Goal: Information Seeking & Learning: Learn about a topic

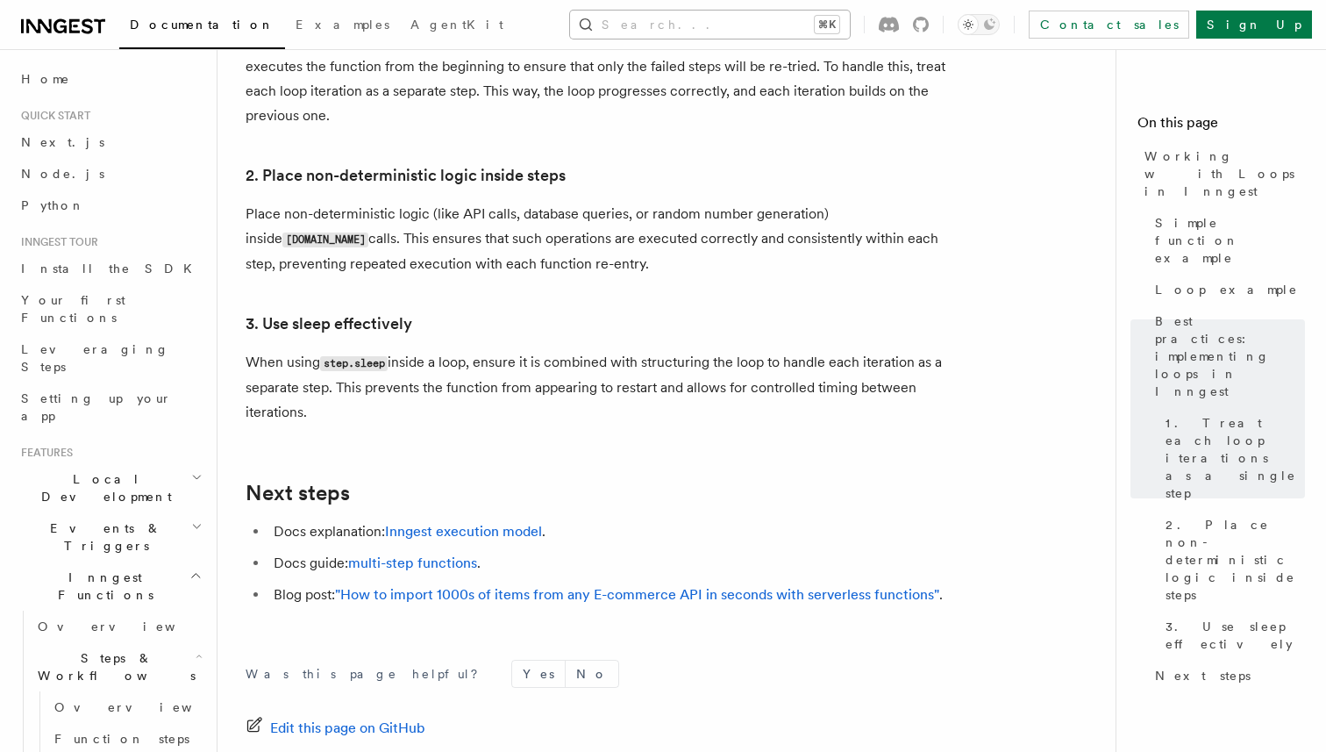
scroll to position [419, 0]
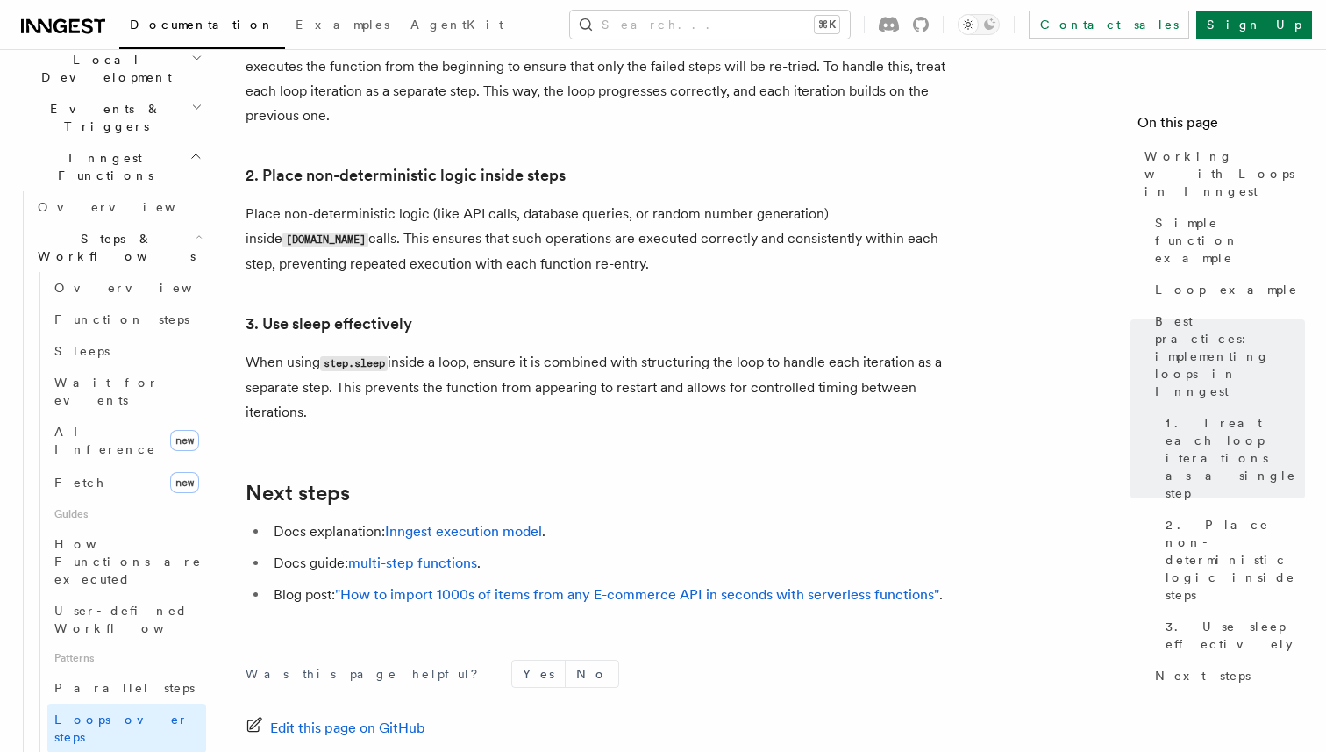
click at [591, 25] on div "Search... ⌘K Contact sales Sign Up" at bounding box center [934, 25] width 756 height 28
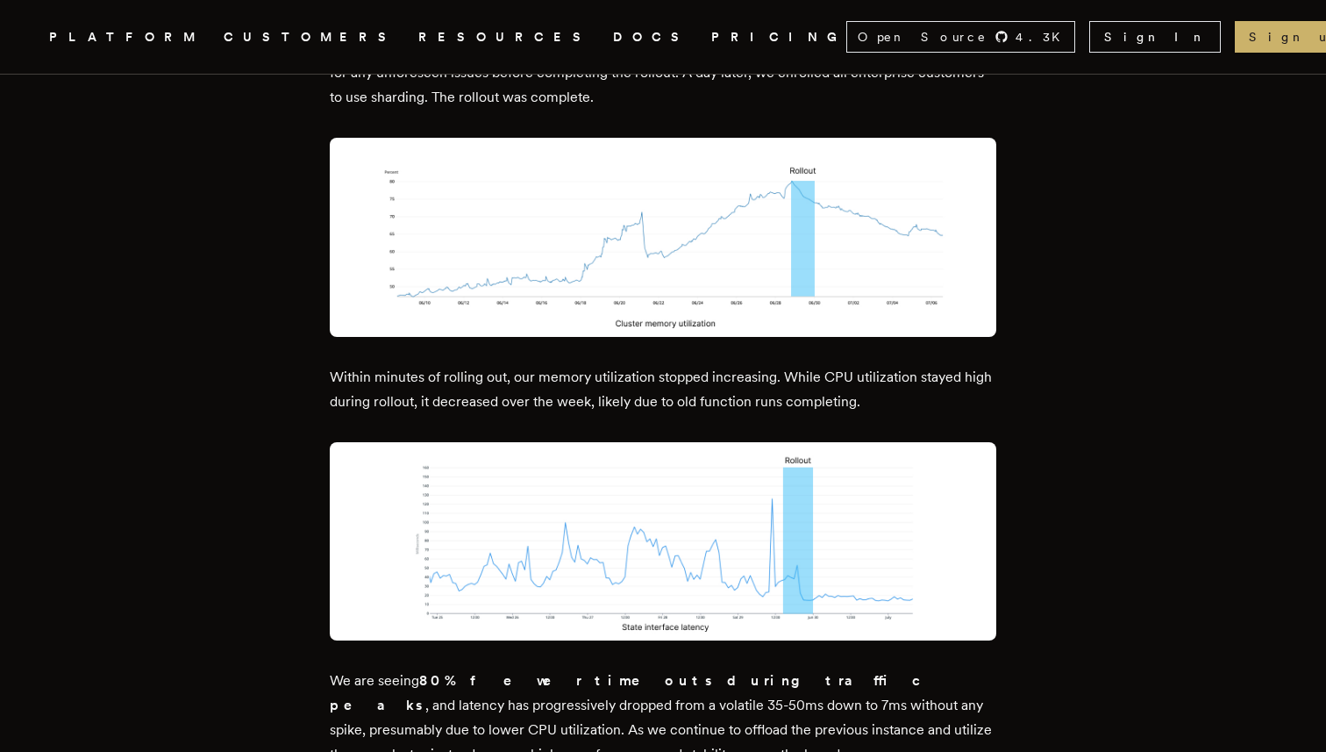
scroll to position [8978, 0]
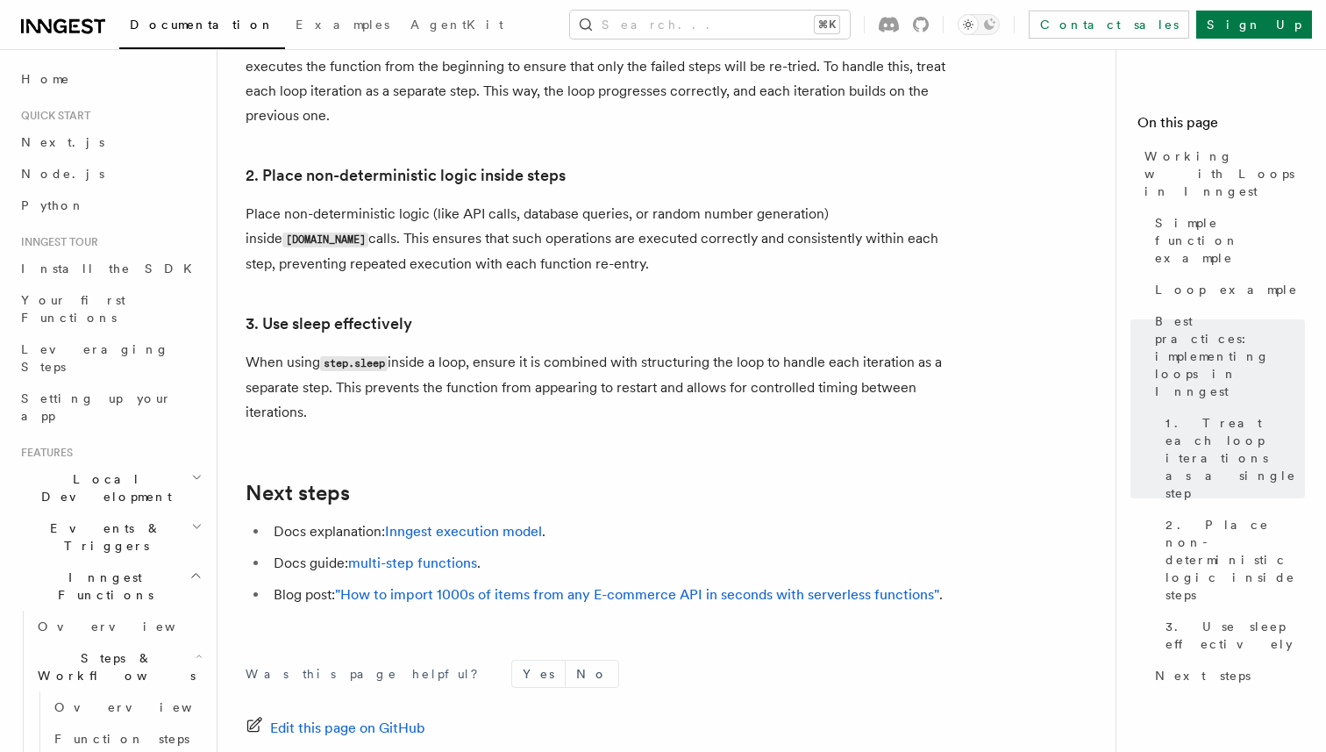
scroll to position [419, 0]
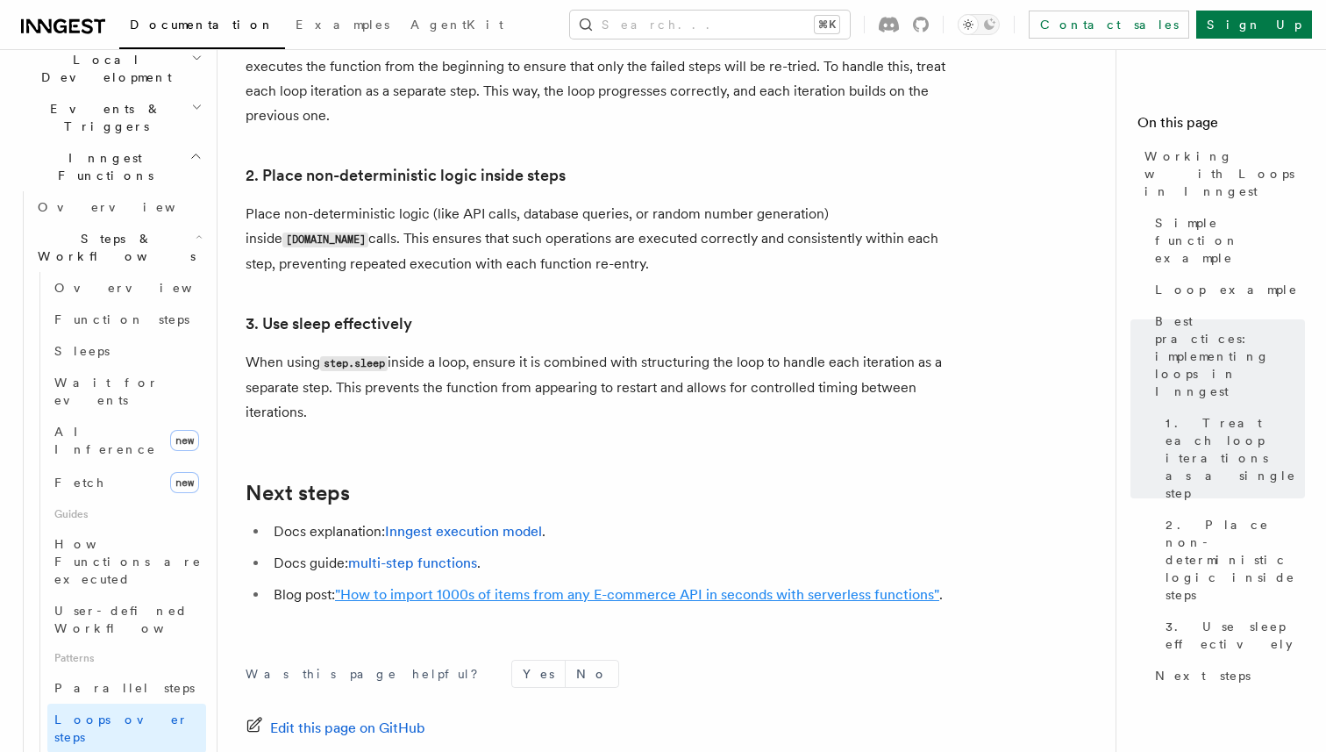
click at [642, 586] on link ""How to import 1000s of items from any E-commerce API in seconds with serverles…" at bounding box center [637, 594] width 604 height 17
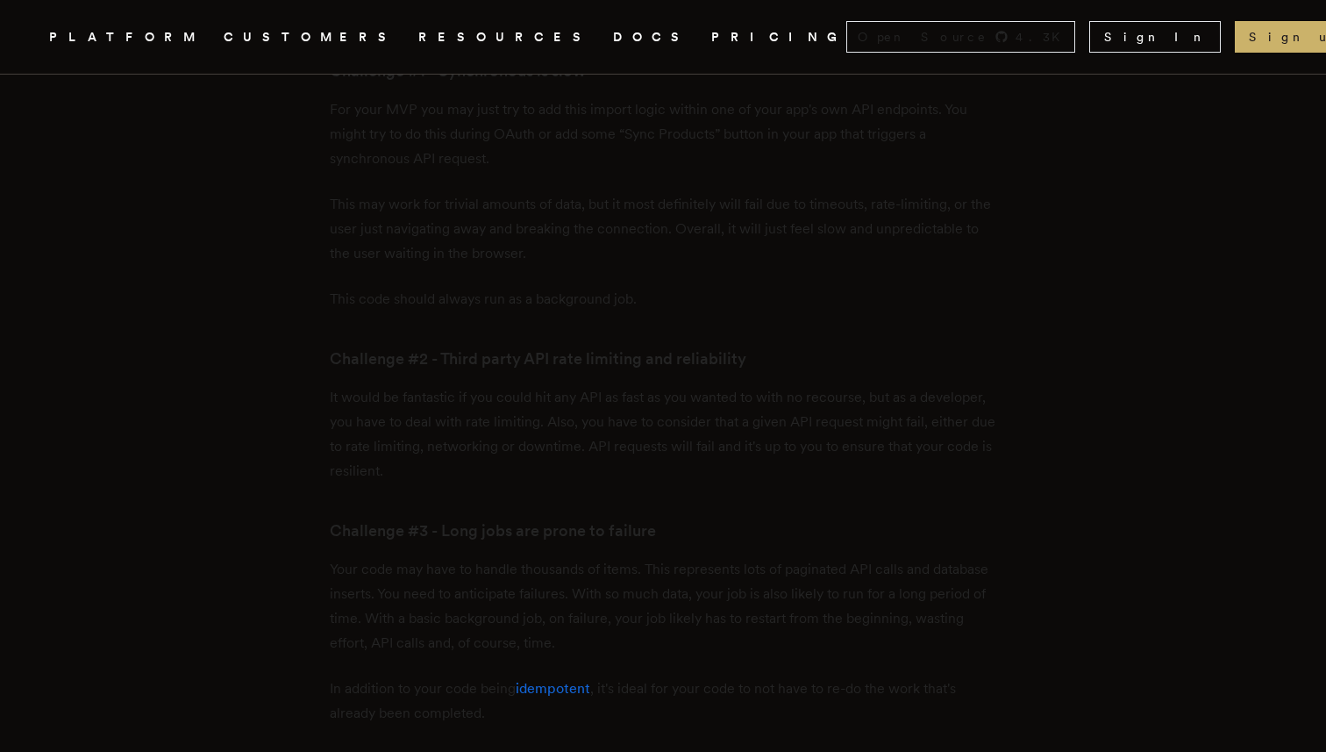
scroll to position [1333, 0]
click at [709, 425] on p "It would be fantastic if you could hit any API as fast as you wanted to with no…" at bounding box center [663, 390] width 667 height 98
click at [719, 425] on p "It would be fantastic if you could hit any API as fast as you wanted to with no…" at bounding box center [663, 390] width 667 height 98
click at [742, 467] on li "Break long running functions into steps - By wrapping code within the SDK's ste…" at bounding box center [675, 466] width 644 height 75
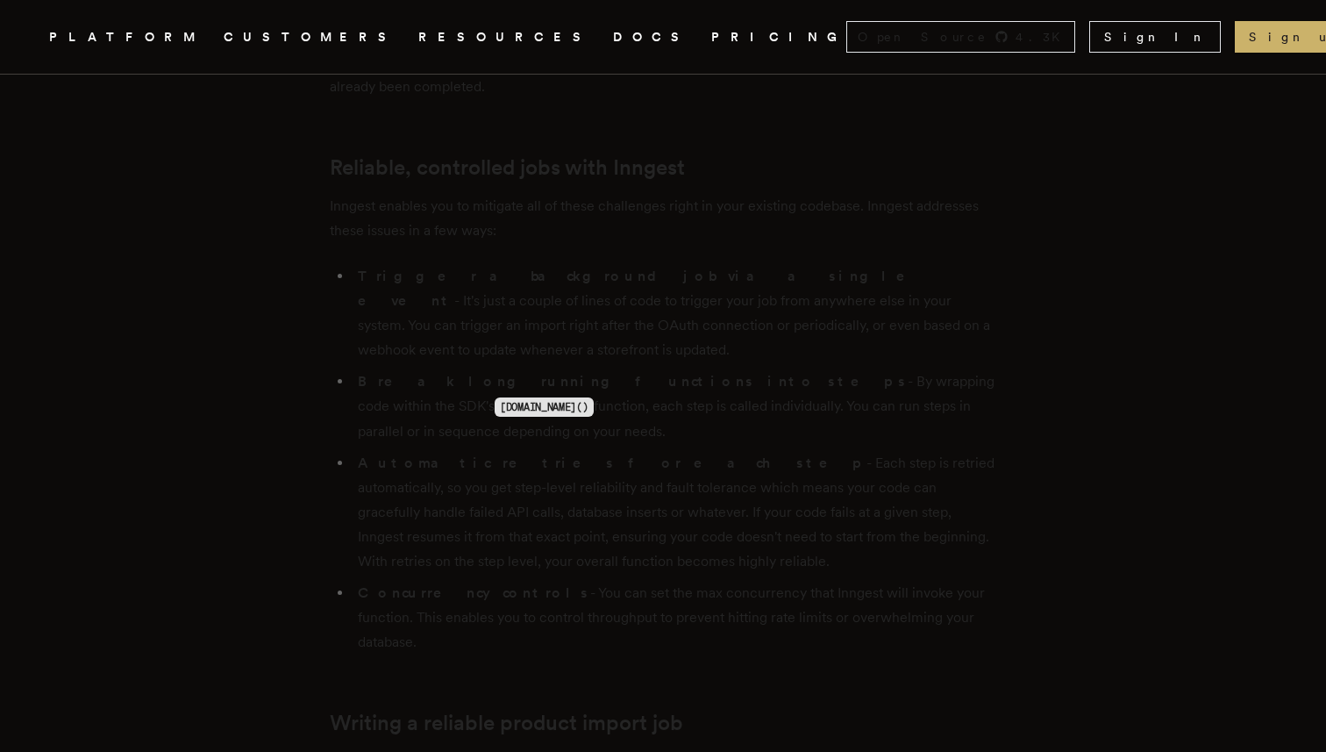
scroll to position [1919, 0]
click at [719, 538] on li "Automatic retries for each step - Each step is retried automatically, so you ge…" at bounding box center [675, 508] width 644 height 123
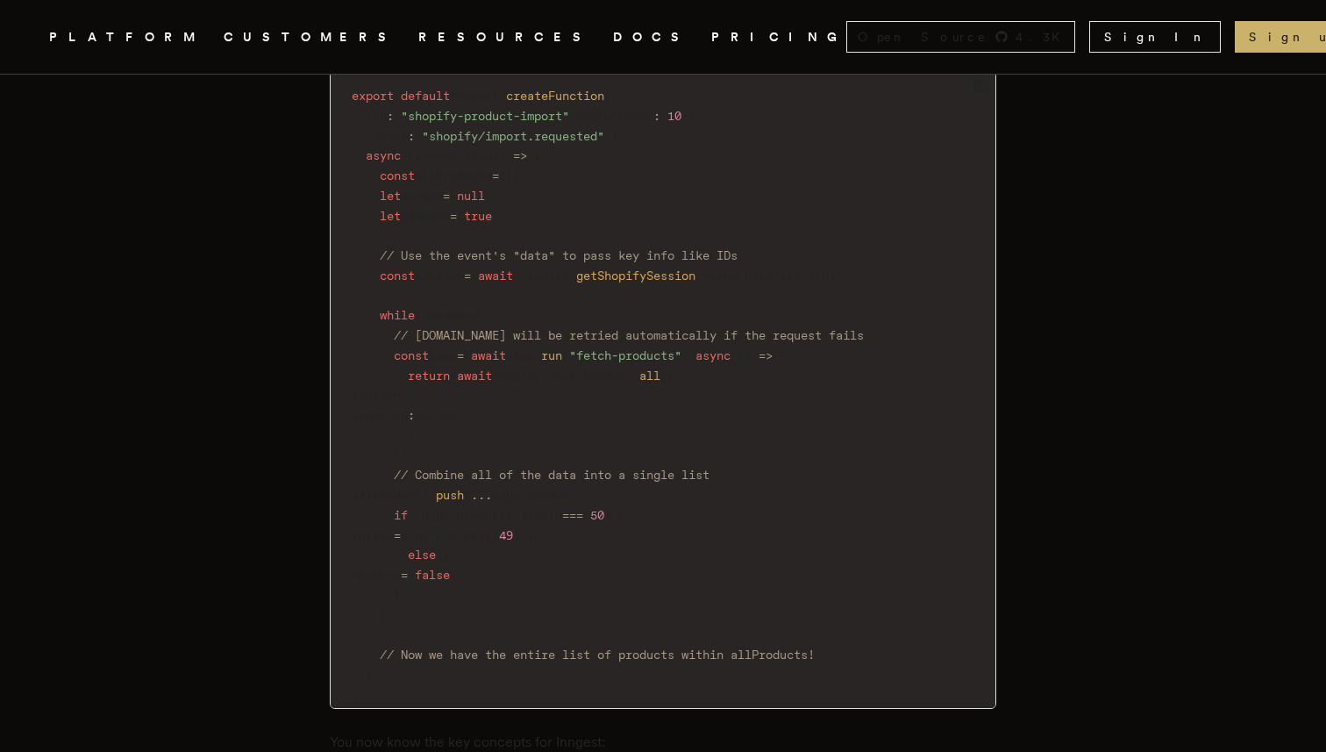
scroll to position [3338, 0]
